Goal: Transaction & Acquisition: Subscribe to service/newsletter

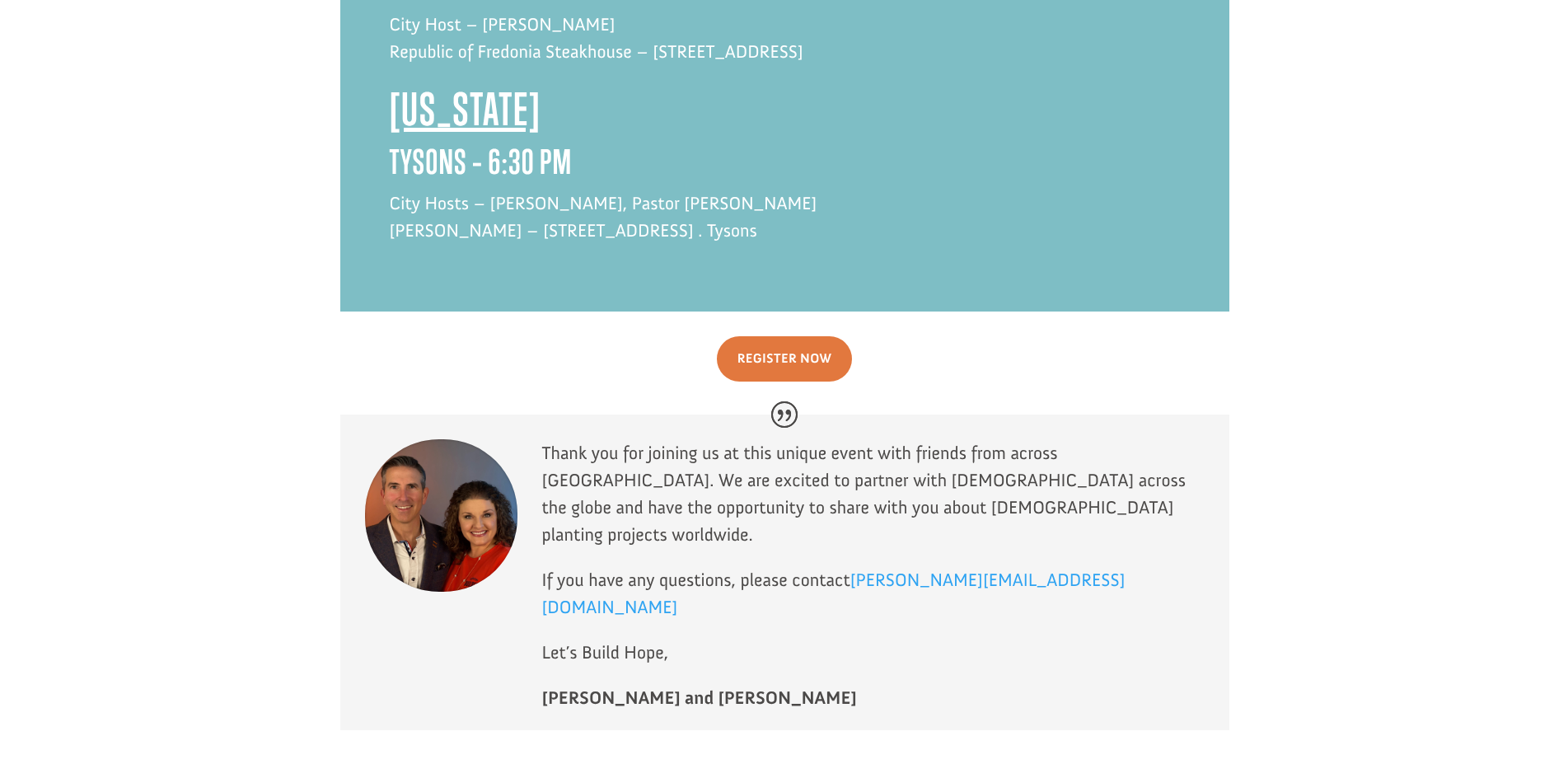
scroll to position [4507, 0]
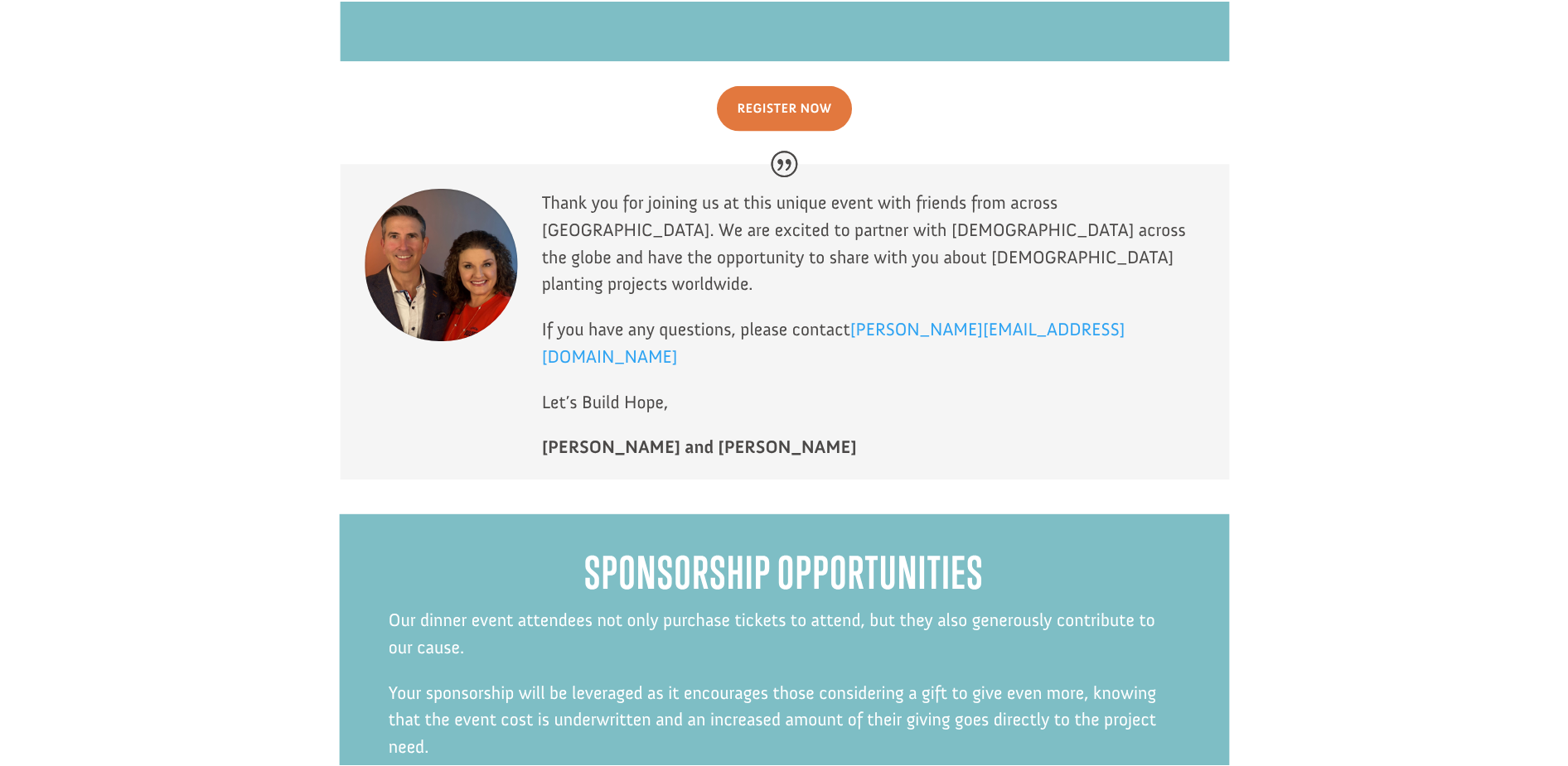
scroll to position [4528, 0]
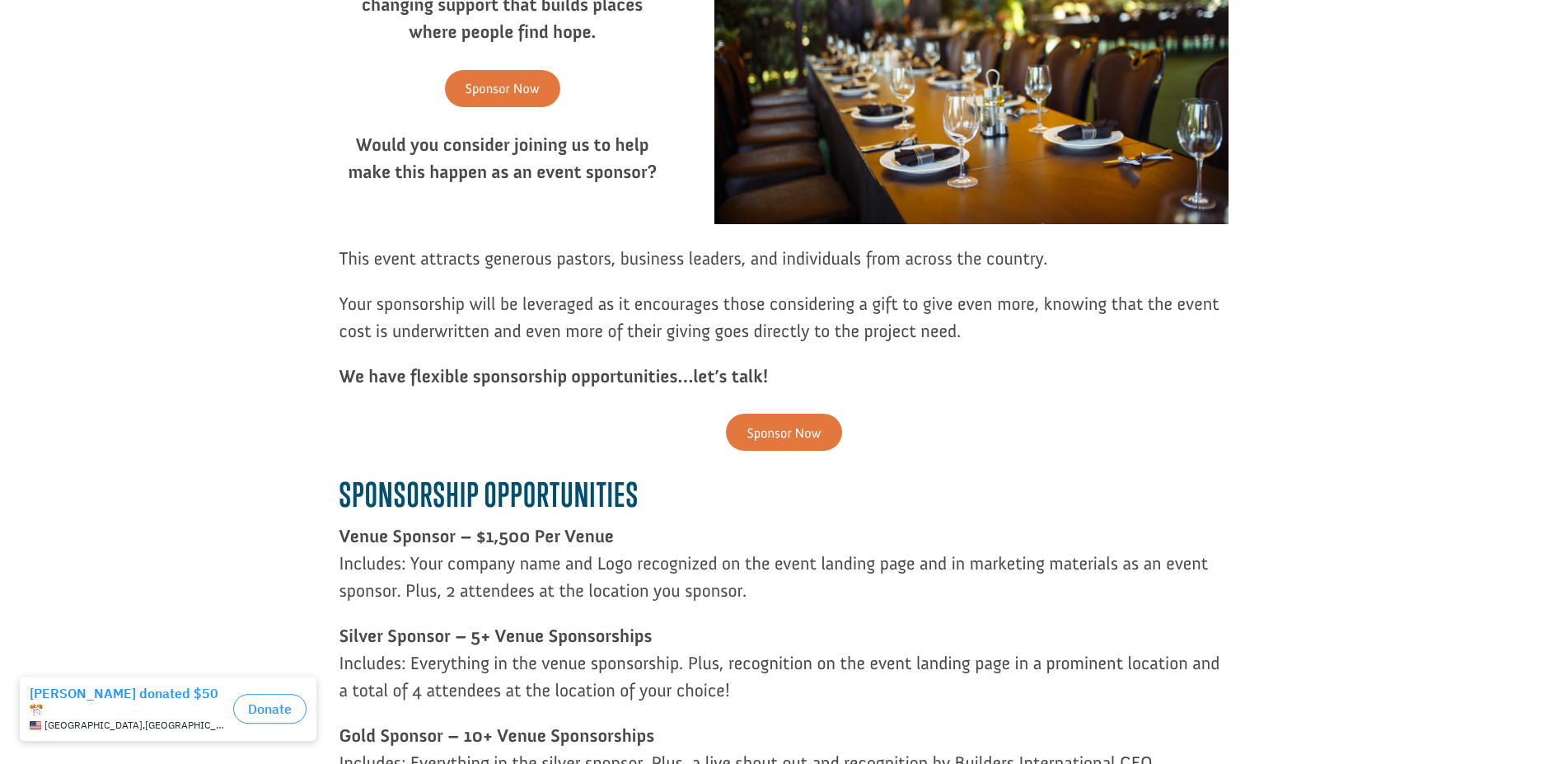
scroll to position [420, 0]
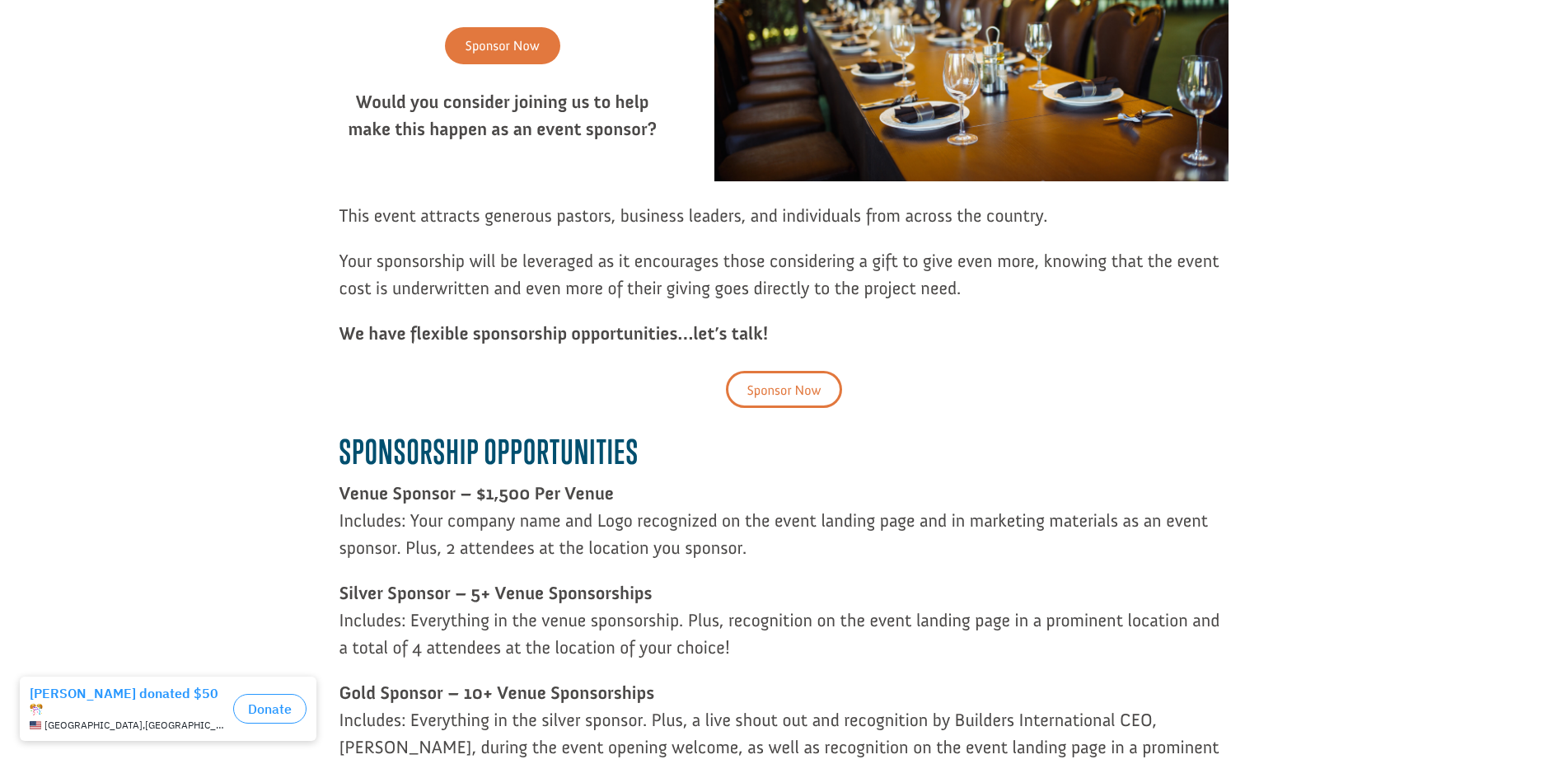
click at [788, 385] on link "Sponsor Now" at bounding box center [784, 389] width 115 height 37
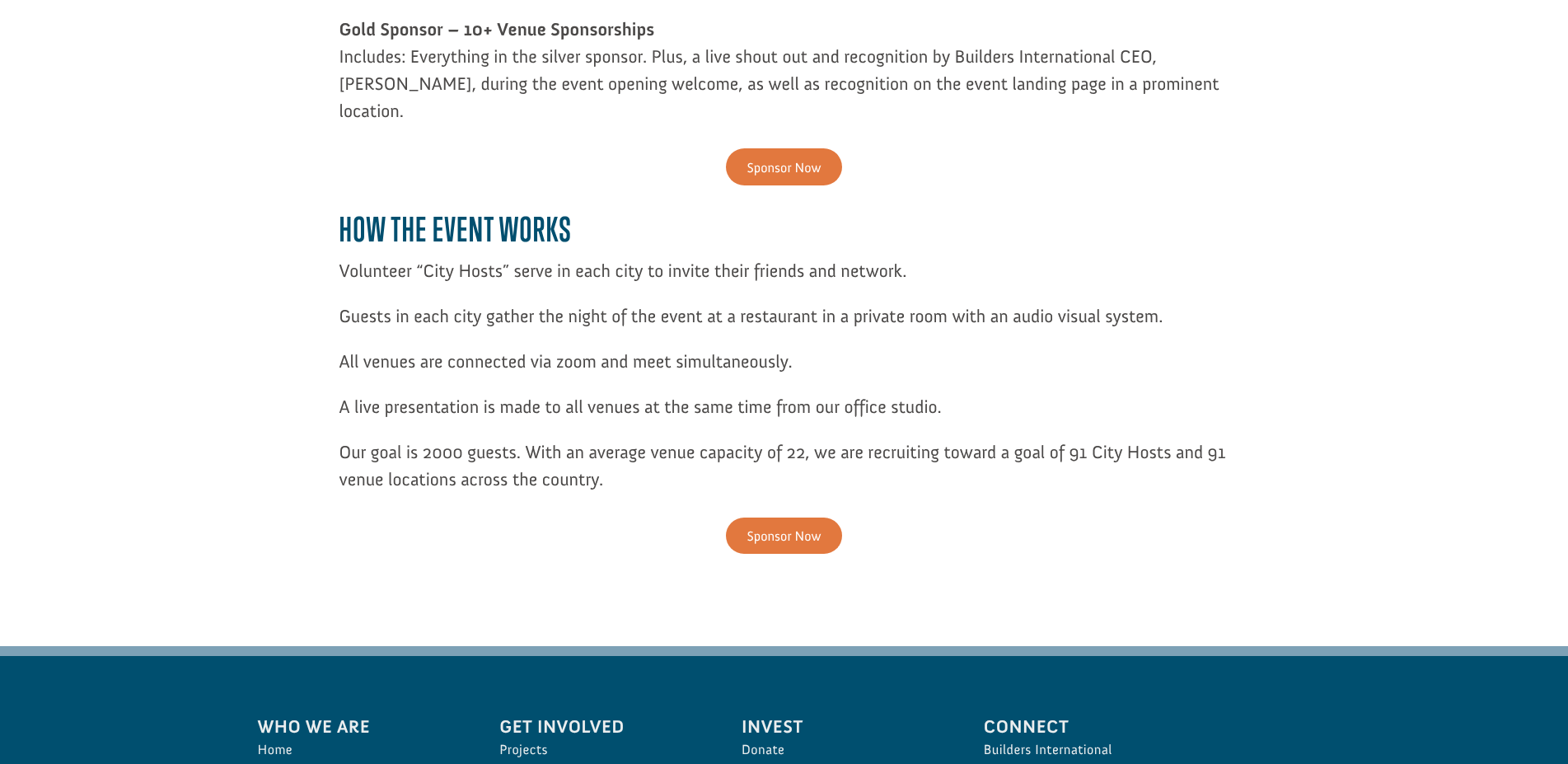
scroll to position [1412, 0]
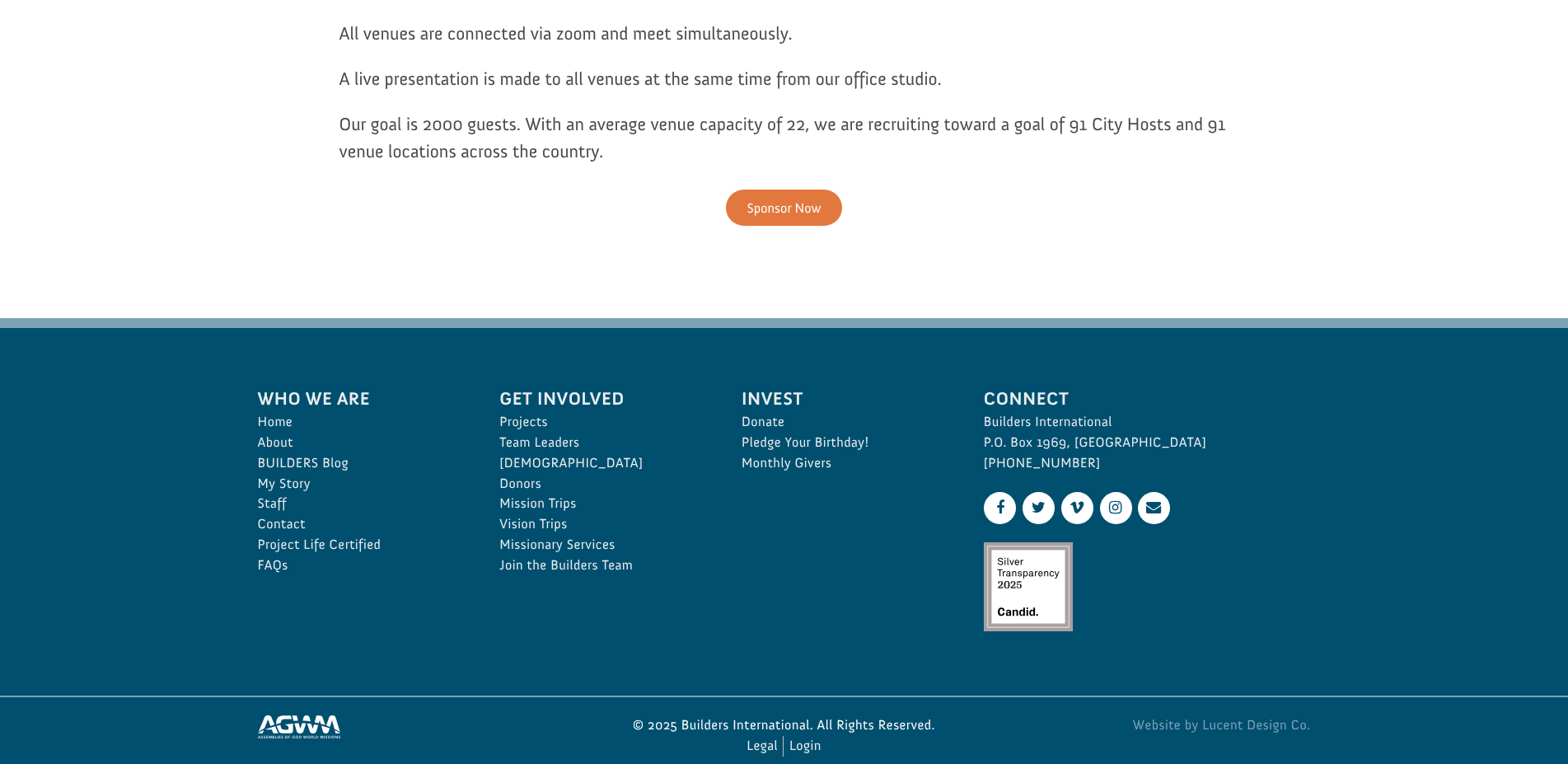
drag, startPoint x: 130, startPoint y: 224, endPoint x: 148, endPoint y: 486, distance: 262.6
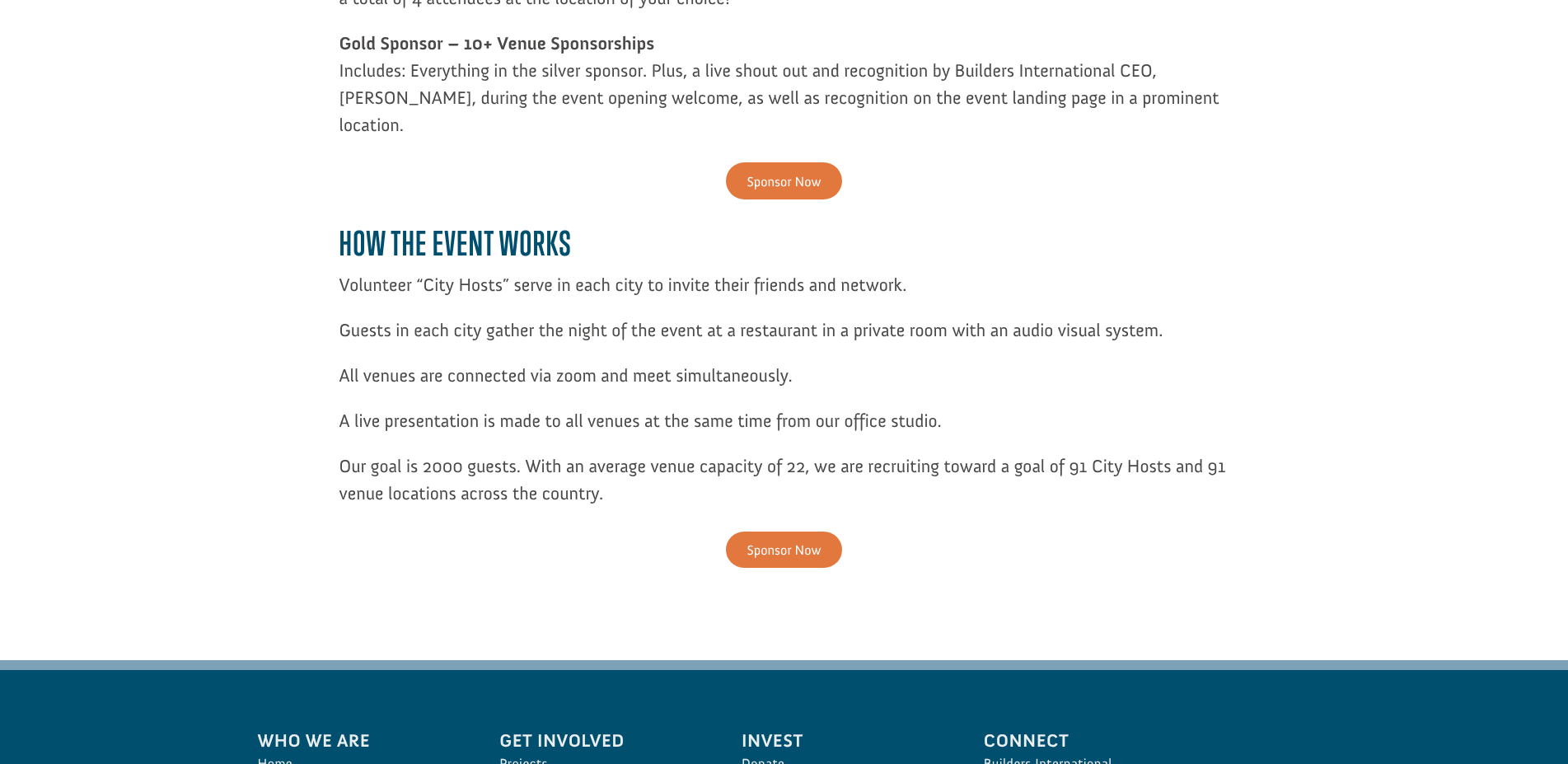
scroll to position [0, 0]
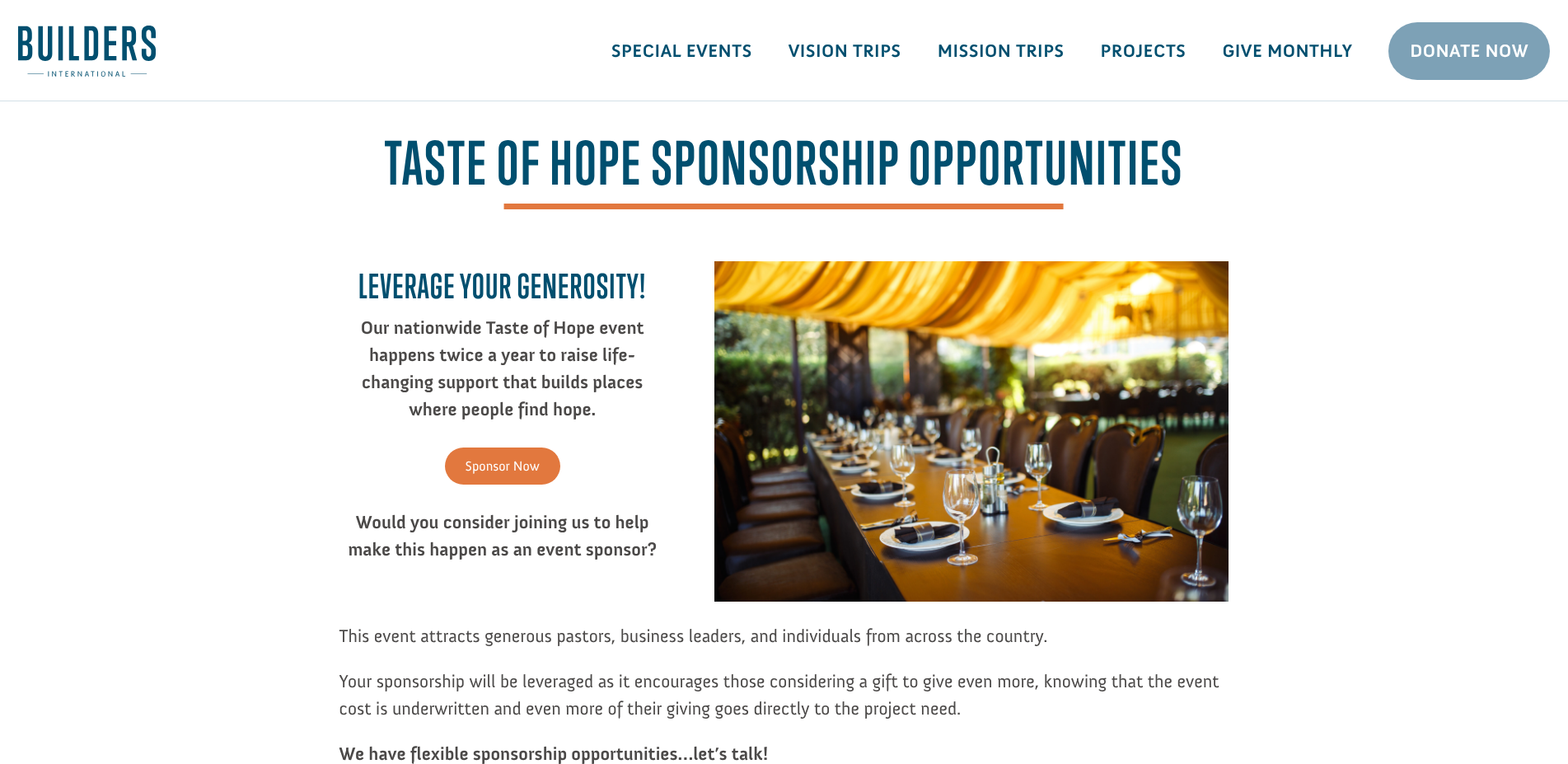
drag, startPoint x: 111, startPoint y: 699, endPoint x: 151, endPoint y: 435, distance: 267.0
